Goal: Find specific page/section: Find specific page/section

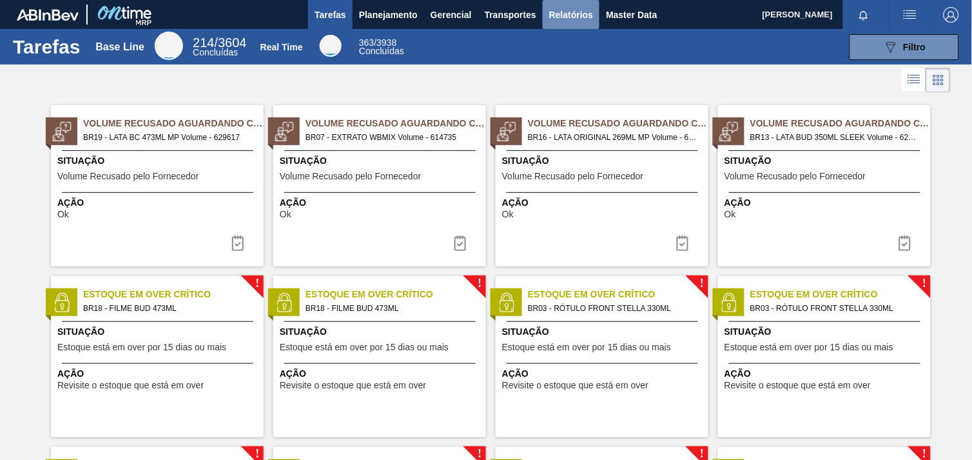
click at [554, 15] on span "Relatórios" at bounding box center [571, 14] width 44 height 15
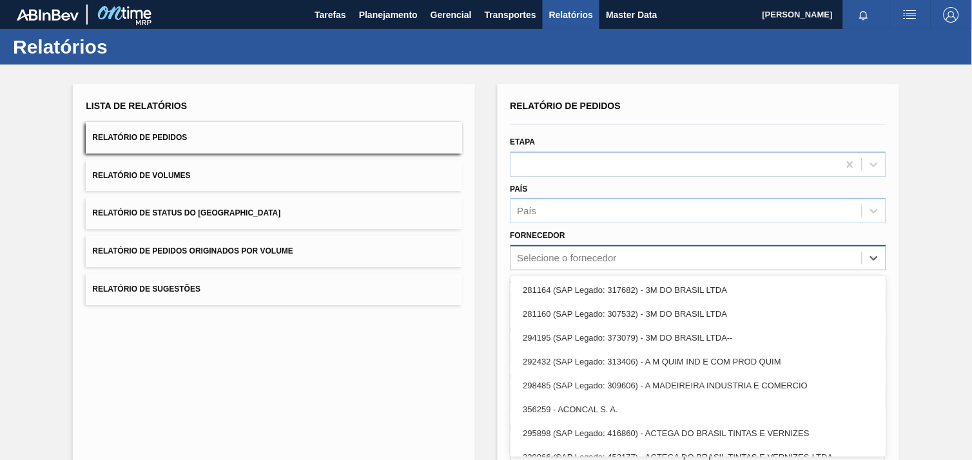
click at [606, 253] on div "Selecione o fornecedor" at bounding box center [686, 258] width 351 height 19
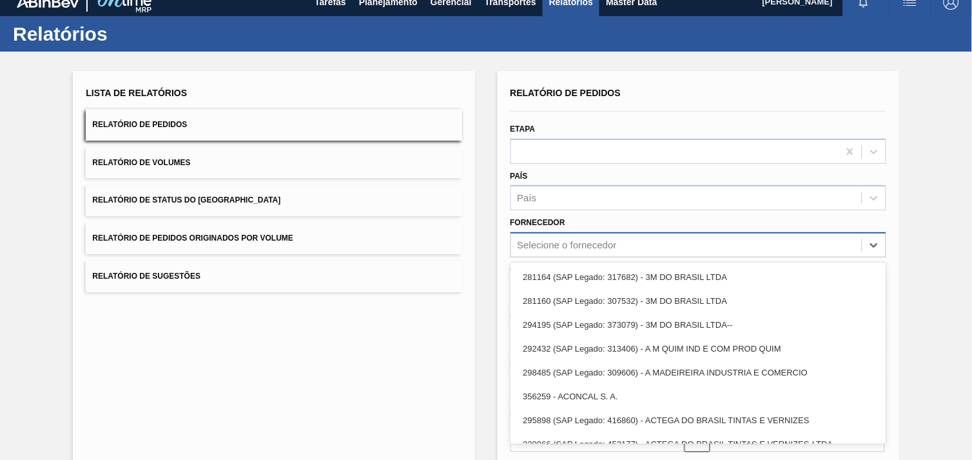
paste input "294231"
type input "294231"
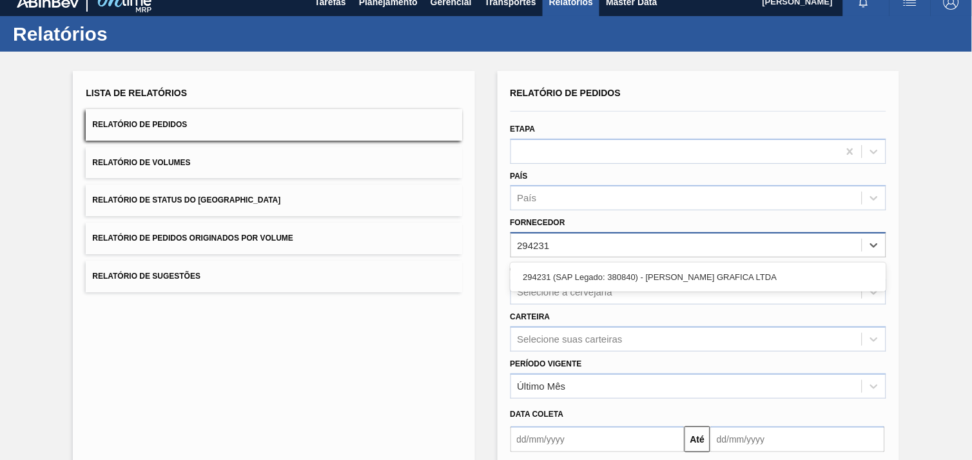
click at [614, 273] on div "294231 (SAP Legado: 380840) - [PERSON_NAME] GRAFICA LTDA" at bounding box center [699, 277] width 376 height 24
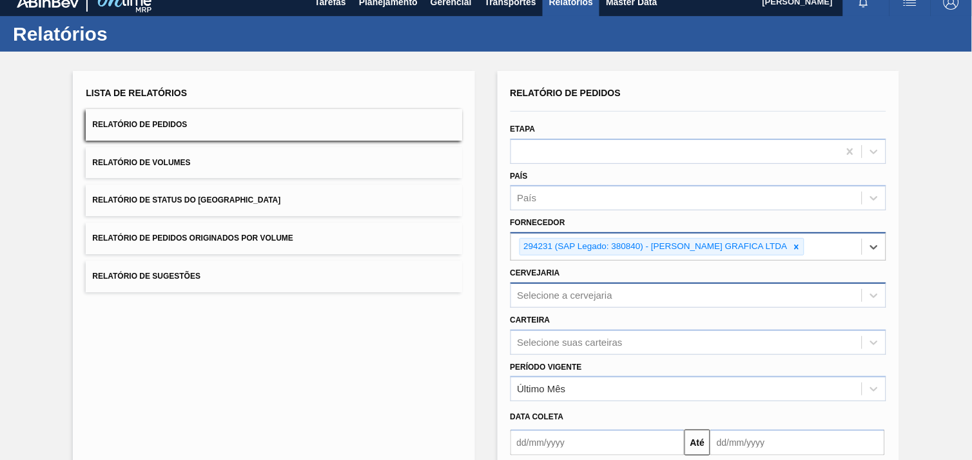
click at [608, 291] on div "Selecione a cervejaria" at bounding box center [699, 294] width 376 height 25
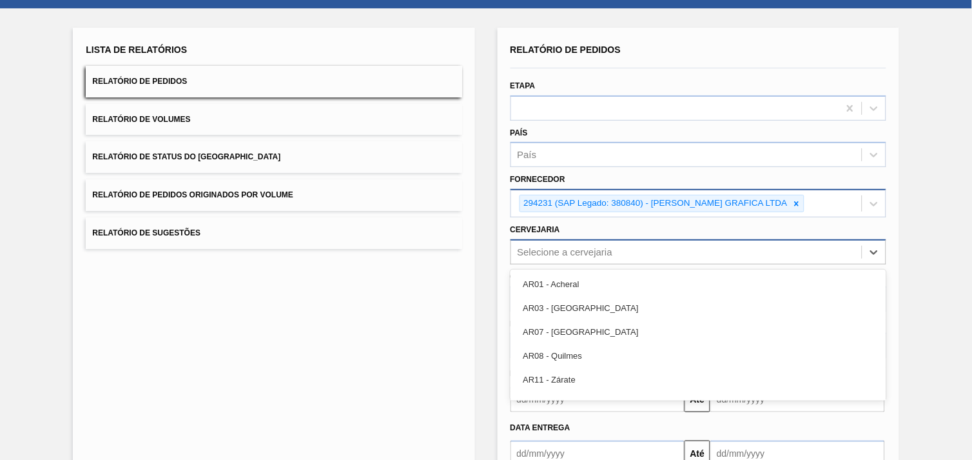
scroll to position [62, 0]
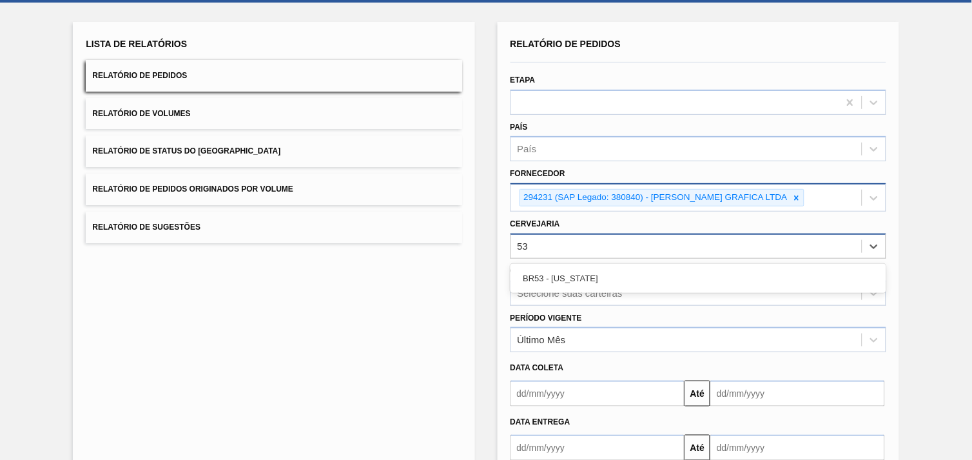
type input "53"
